Goal: Information Seeking & Learning: Learn about a topic

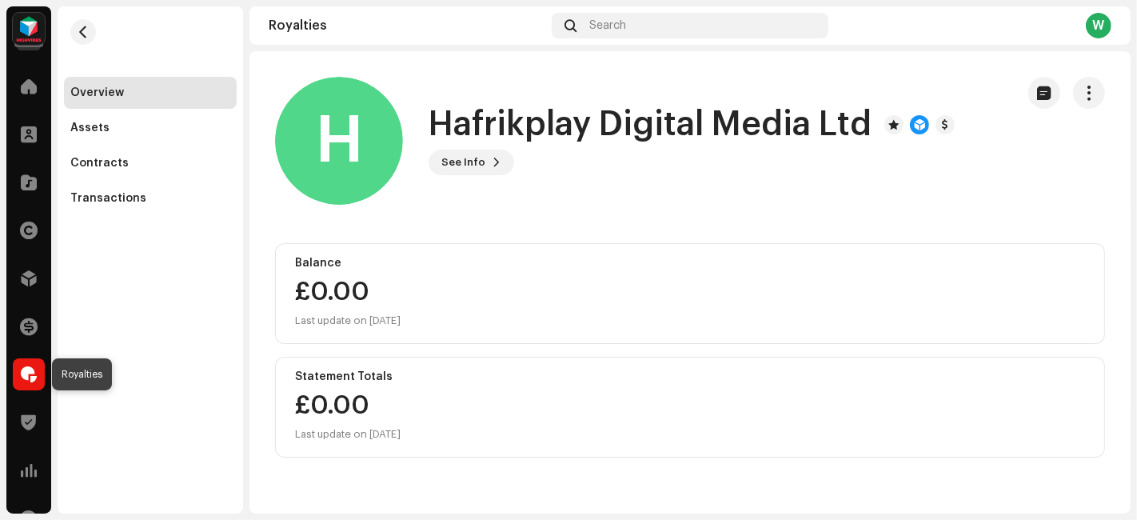
click at [31, 380] on span at bounding box center [29, 374] width 16 height 13
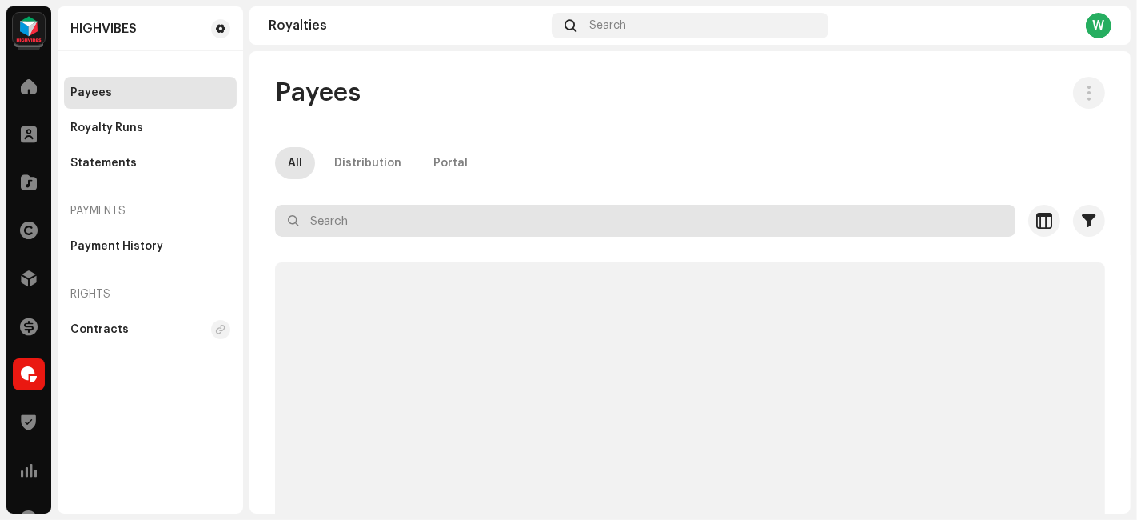
click at [393, 222] on input "text" at bounding box center [645, 221] width 741 height 32
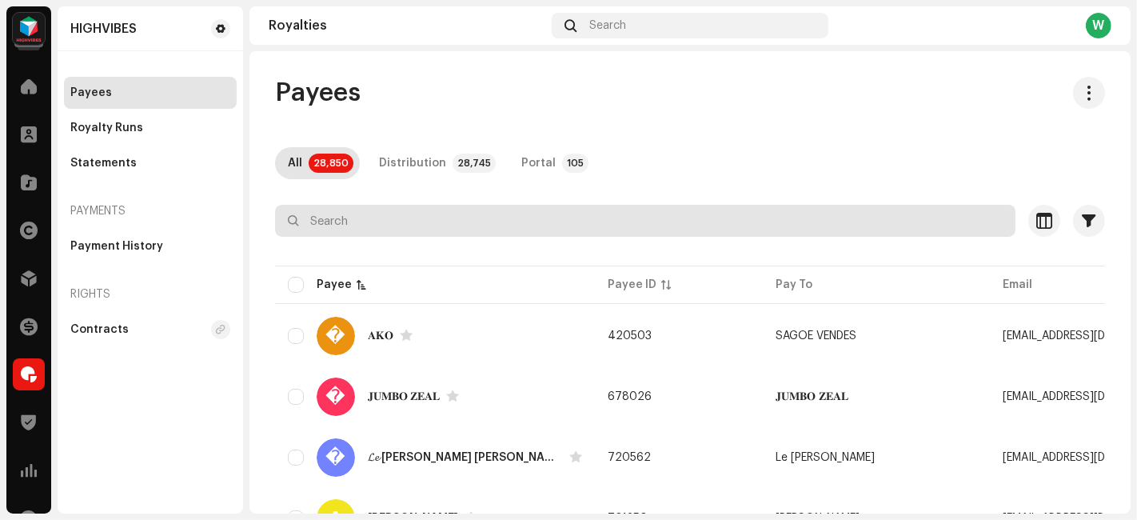
click at [418, 219] on input "text" at bounding box center [645, 221] width 741 height 32
paste input "iMpulze Records"
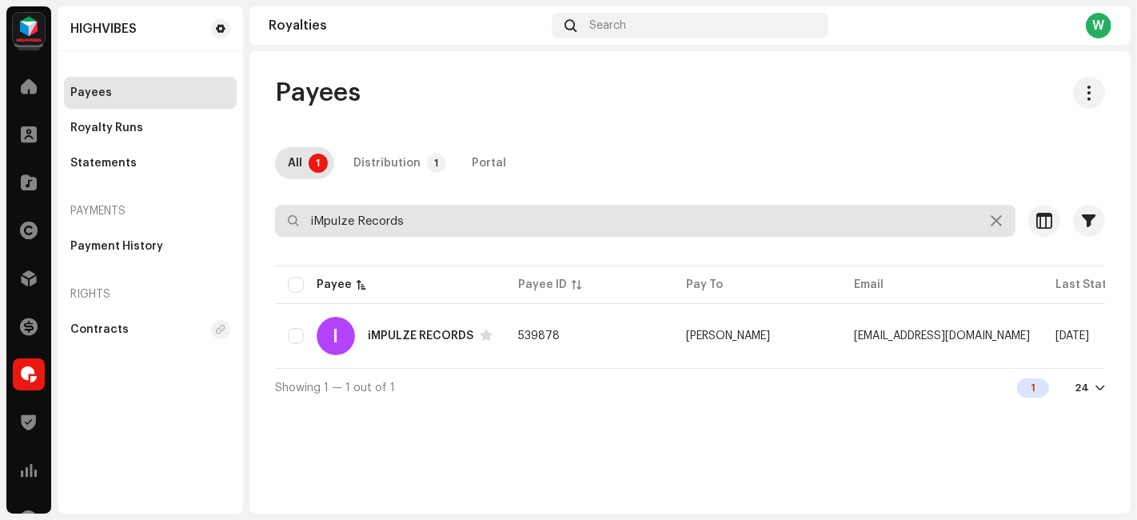
type input "iMpulze Records"
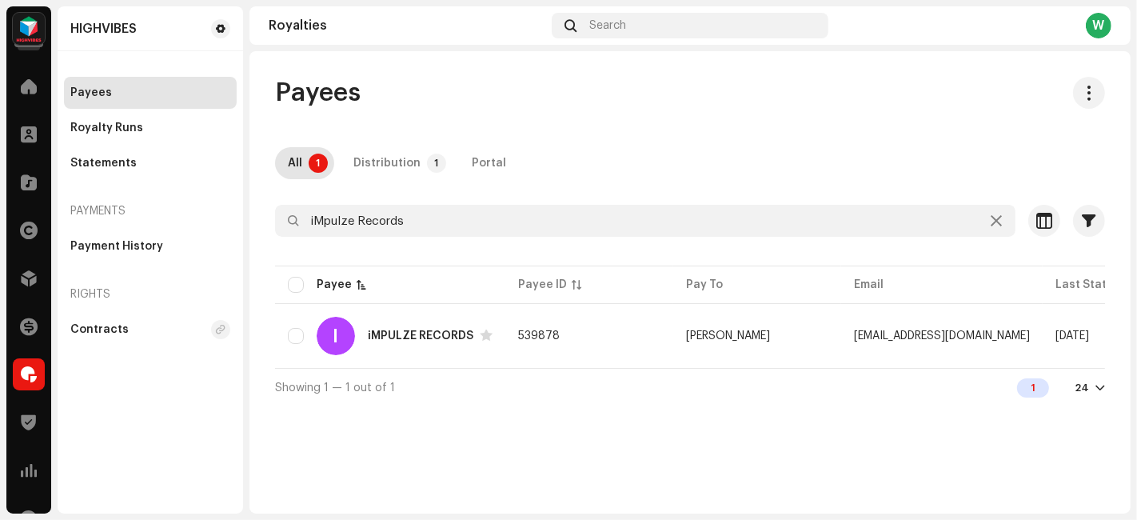
click at [600, 338] on td "539878" at bounding box center [590, 336] width 168 height 58
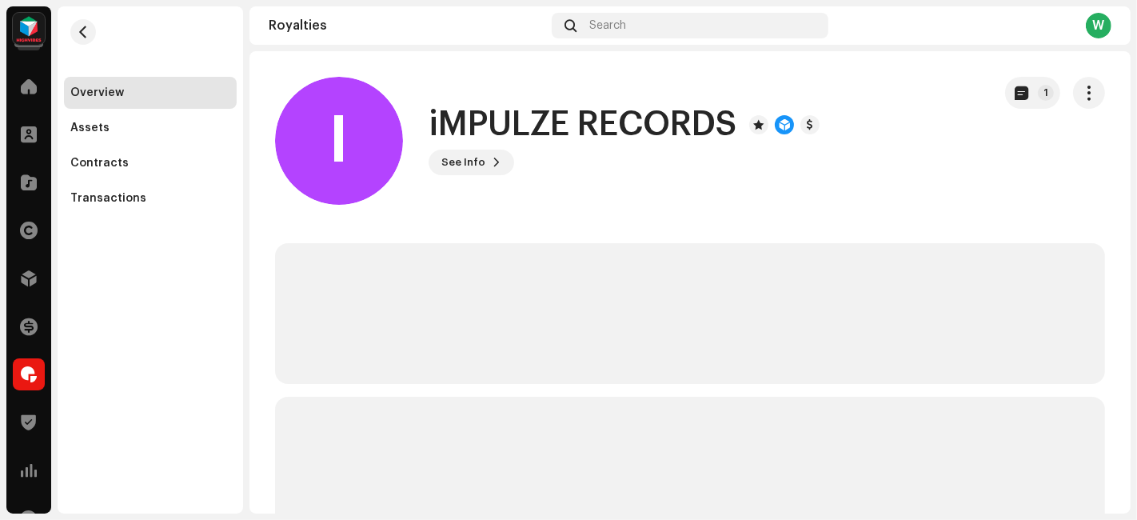
click at [102, 132] on div "Assets" at bounding box center [89, 128] width 39 height 13
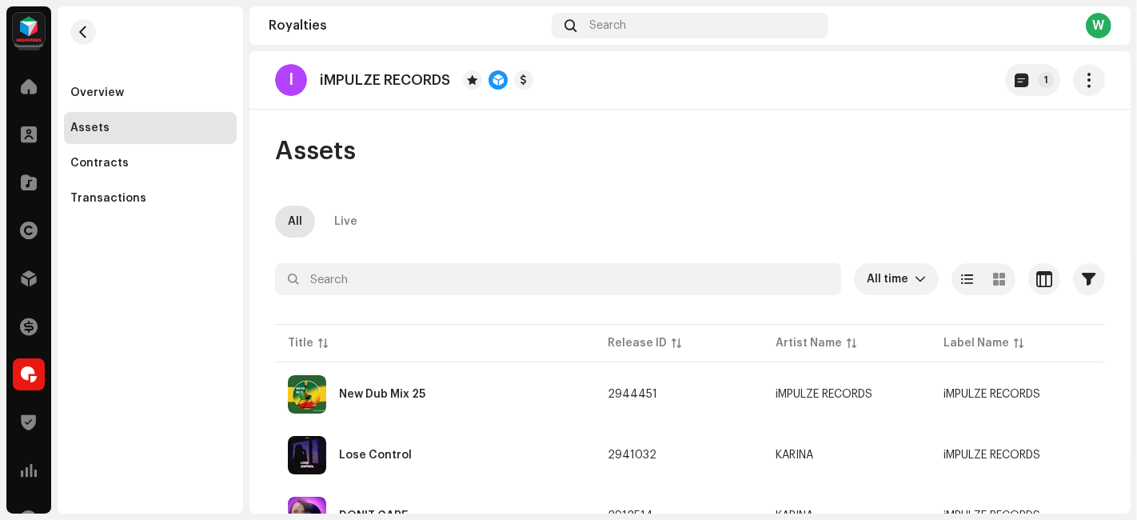
click at [94, 93] on div "Overview" at bounding box center [97, 92] width 54 height 13
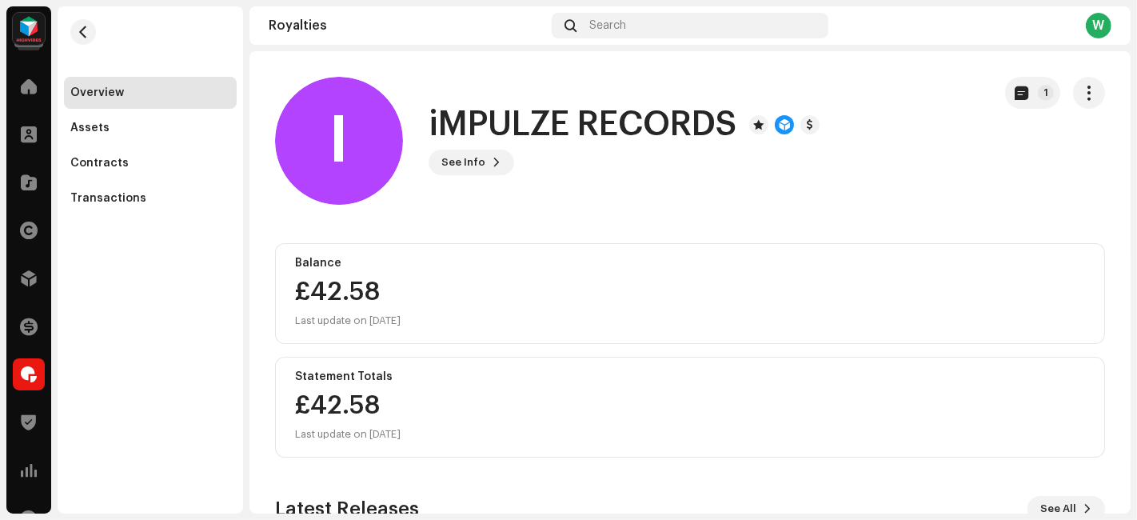
drag, startPoint x: 102, startPoint y: 125, endPoint x: 224, endPoint y: 184, distance: 135.2
click at [102, 125] on div "Assets" at bounding box center [89, 128] width 39 height 13
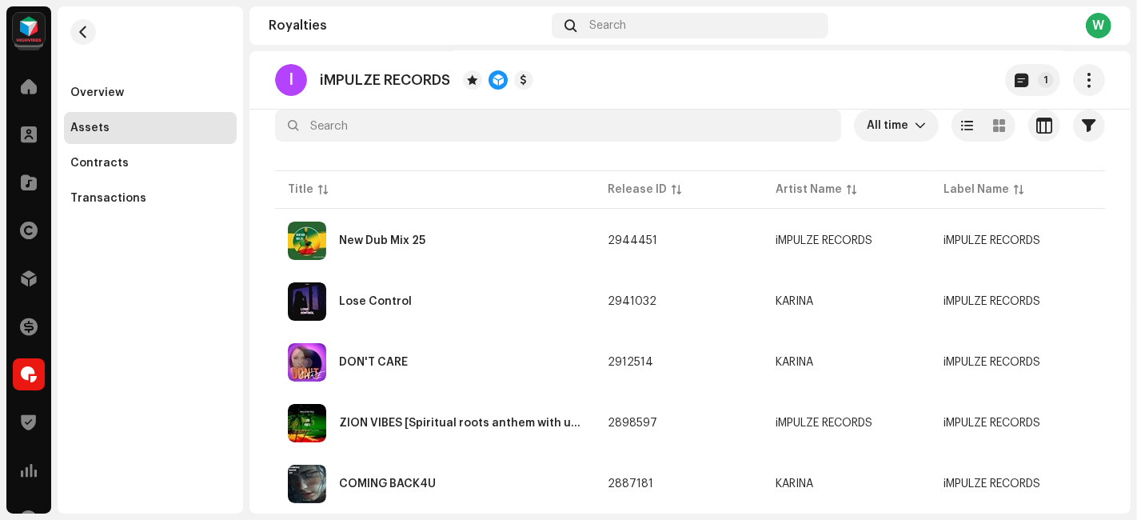
scroll to position [178, 0]
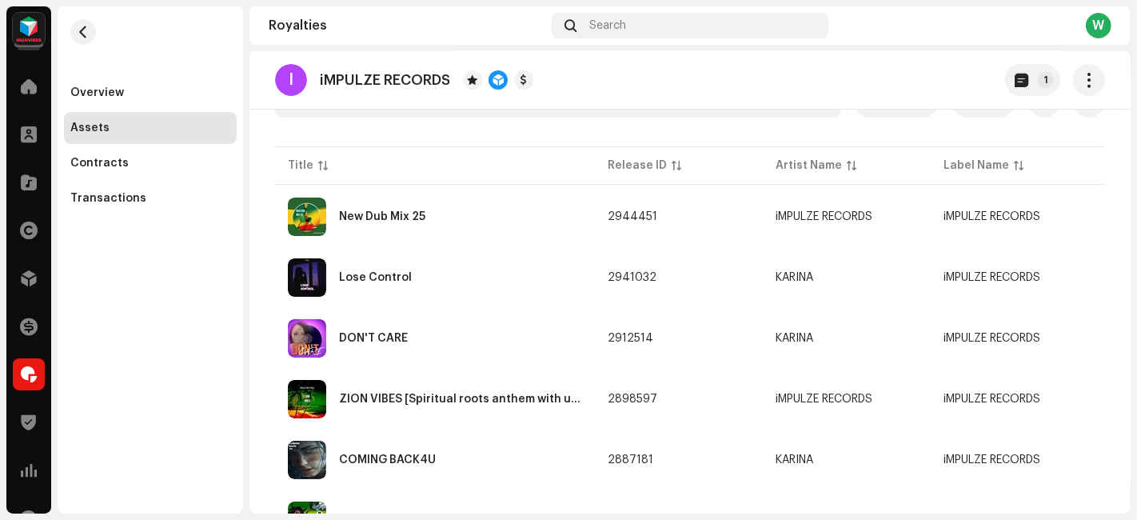
click at [468, 339] on div "DON'T CARE" at bounding box center [435, 338] width 294 height 38
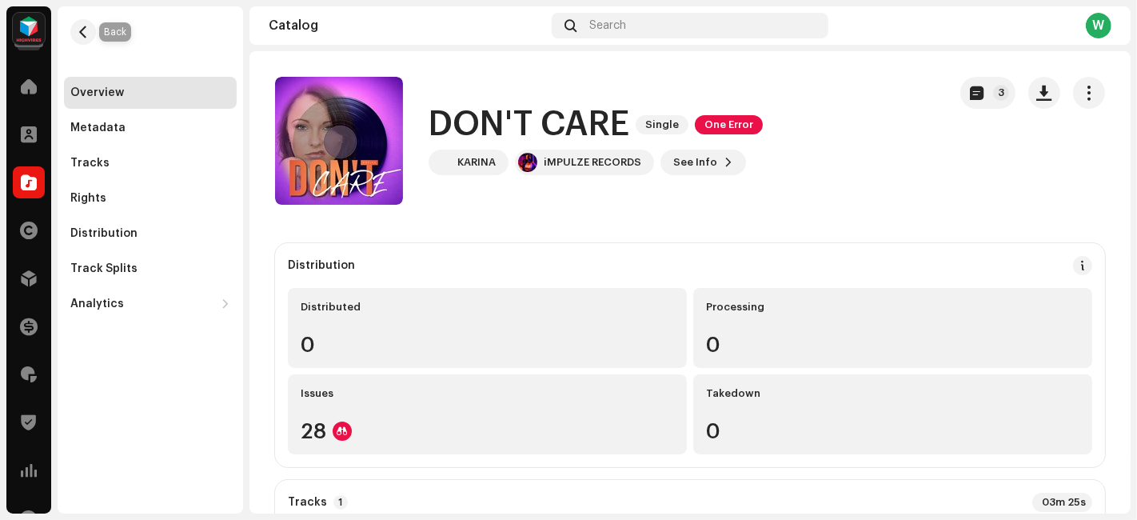
click at [80, 32] on span "button" at bounding box center [84, 32] width 12 height 13
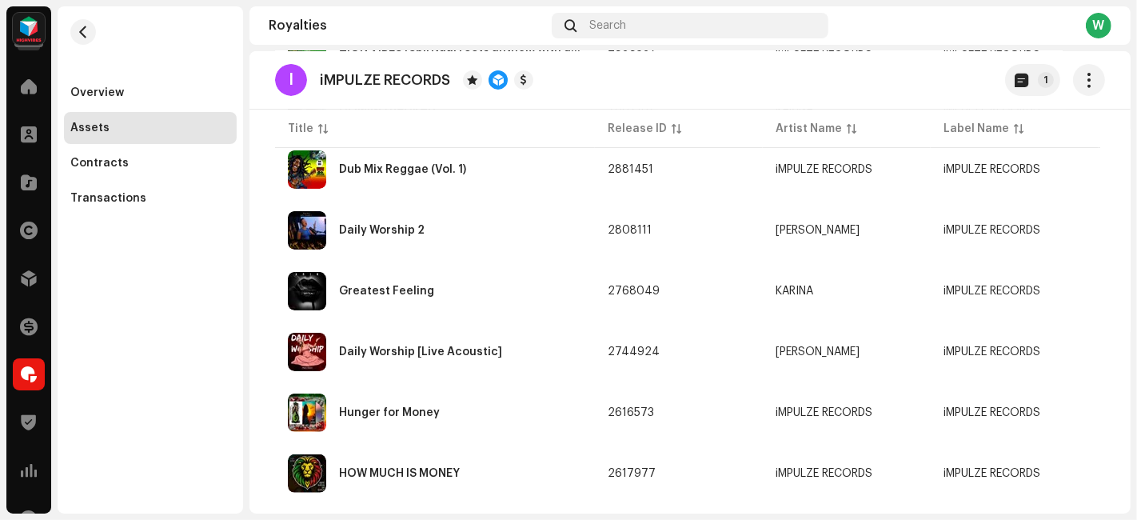
click at [458, 398] on div "Hunger for Money" at bounding box center [435, 413] width 294 height 38
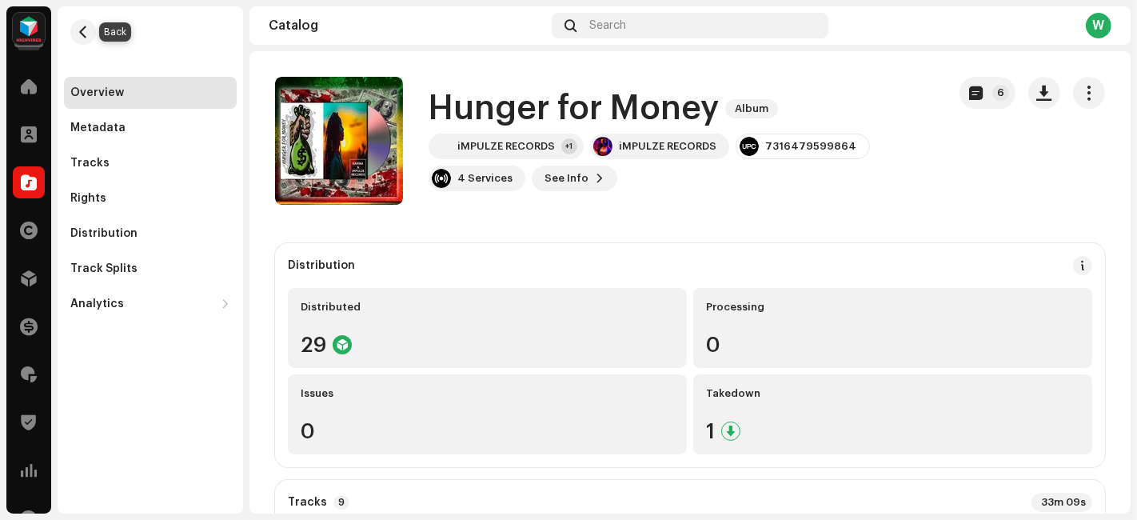
click at [82, 30] on span "button" at bounding box center [84, 32] width 12 height 13
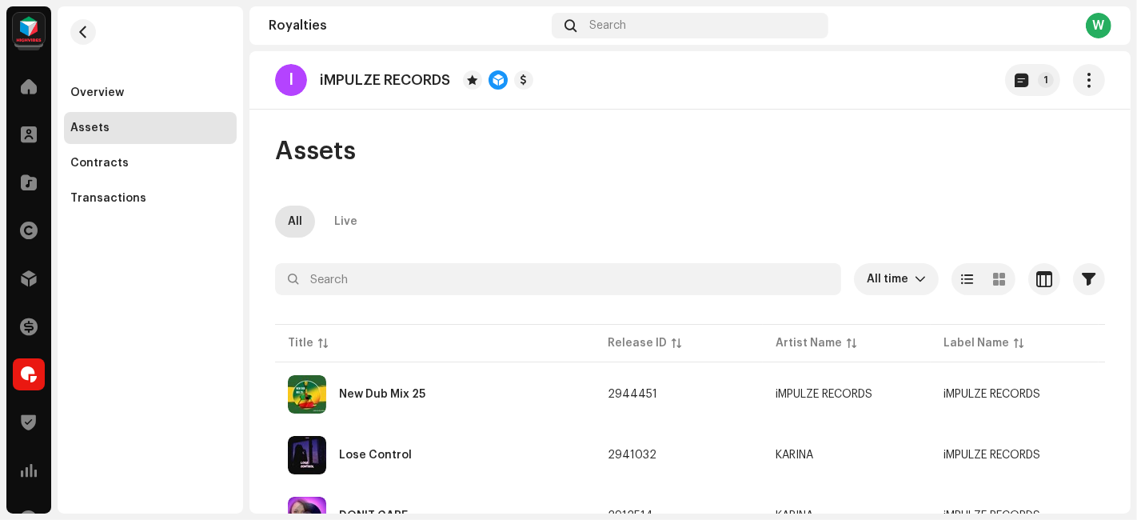
click at [370, 82] on p "iMPULZE RECORDS" at bounding box center [385, 80] width 130 height 17
drag, startPoint x: 451, startPoint y: 78, endPoint x: 319, endPoint y: 91, distance: 132.6
click at [319, 91] on div "I iMPULZE RECORDS" at bounding box center [404, 80] width 258 height 32
copy p "iMPULZE RECORDS"
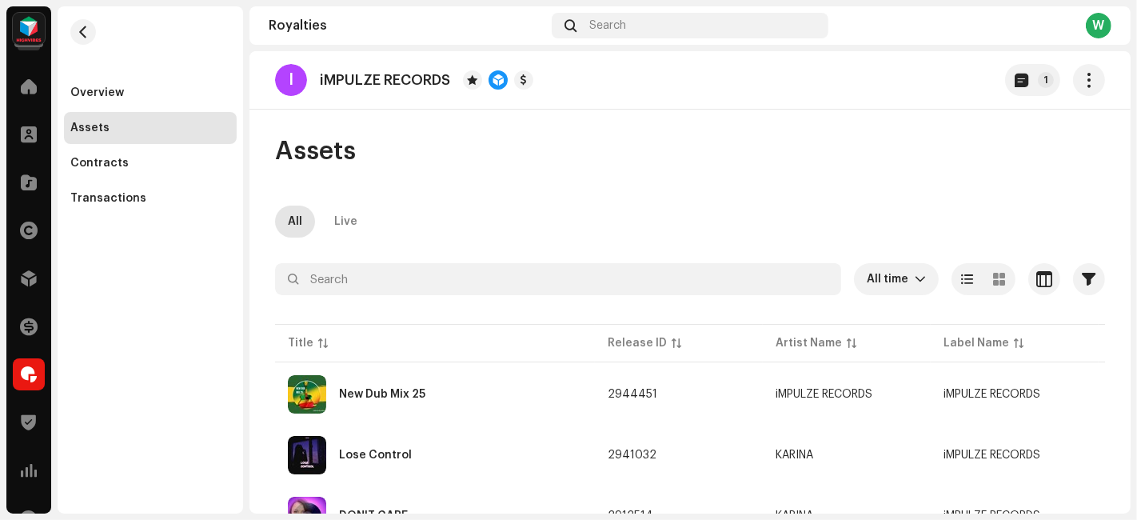
click at [594, 158] on div "Assets" at bounding box center [690, 151] width 830 height 32
click at [444, 399] on div "New Dub Mix 25" at bounding box center [435, 394] width 294 height 38
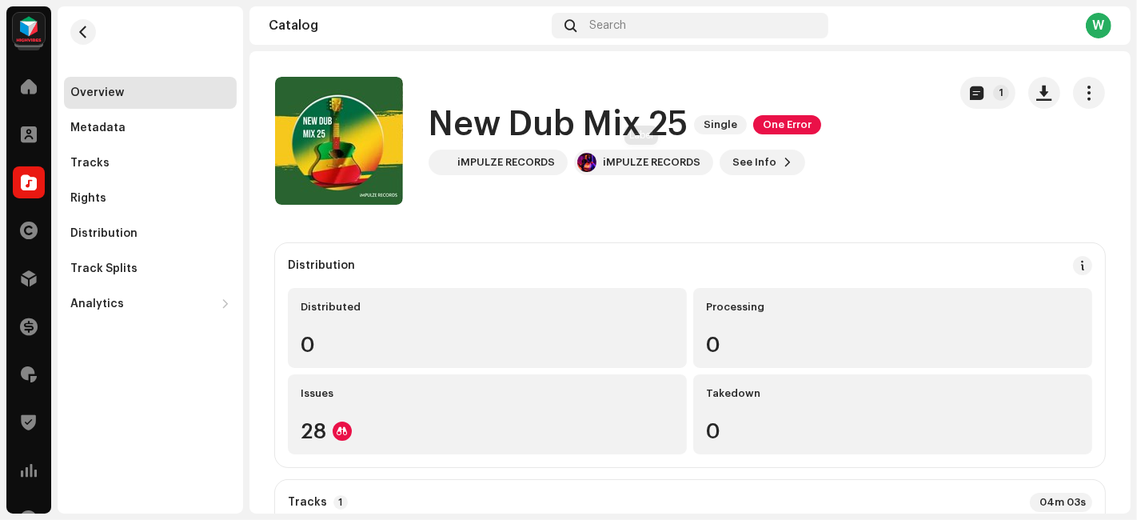
click at [617, 162] on div "iMPULZE RECORDS" at bounding box center [652, 162] width 98 height 13
